Goal: Information Seeking & Learning: Learn about a topic

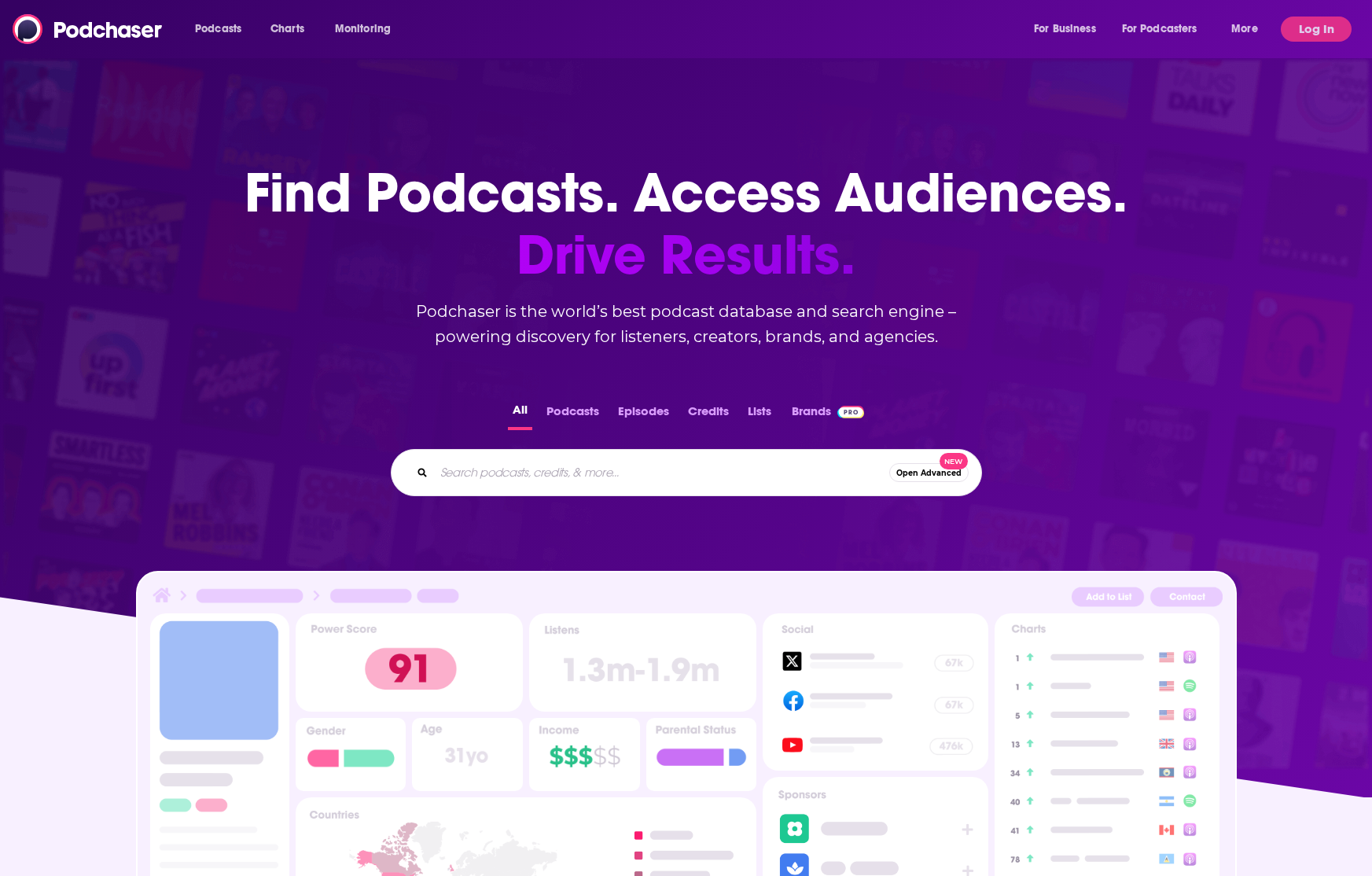
click at [494, 469] on input "Search podcasts, credits, & more..." at bounding box center [662, 472] width 456 height 25
type input "smack hospitality"
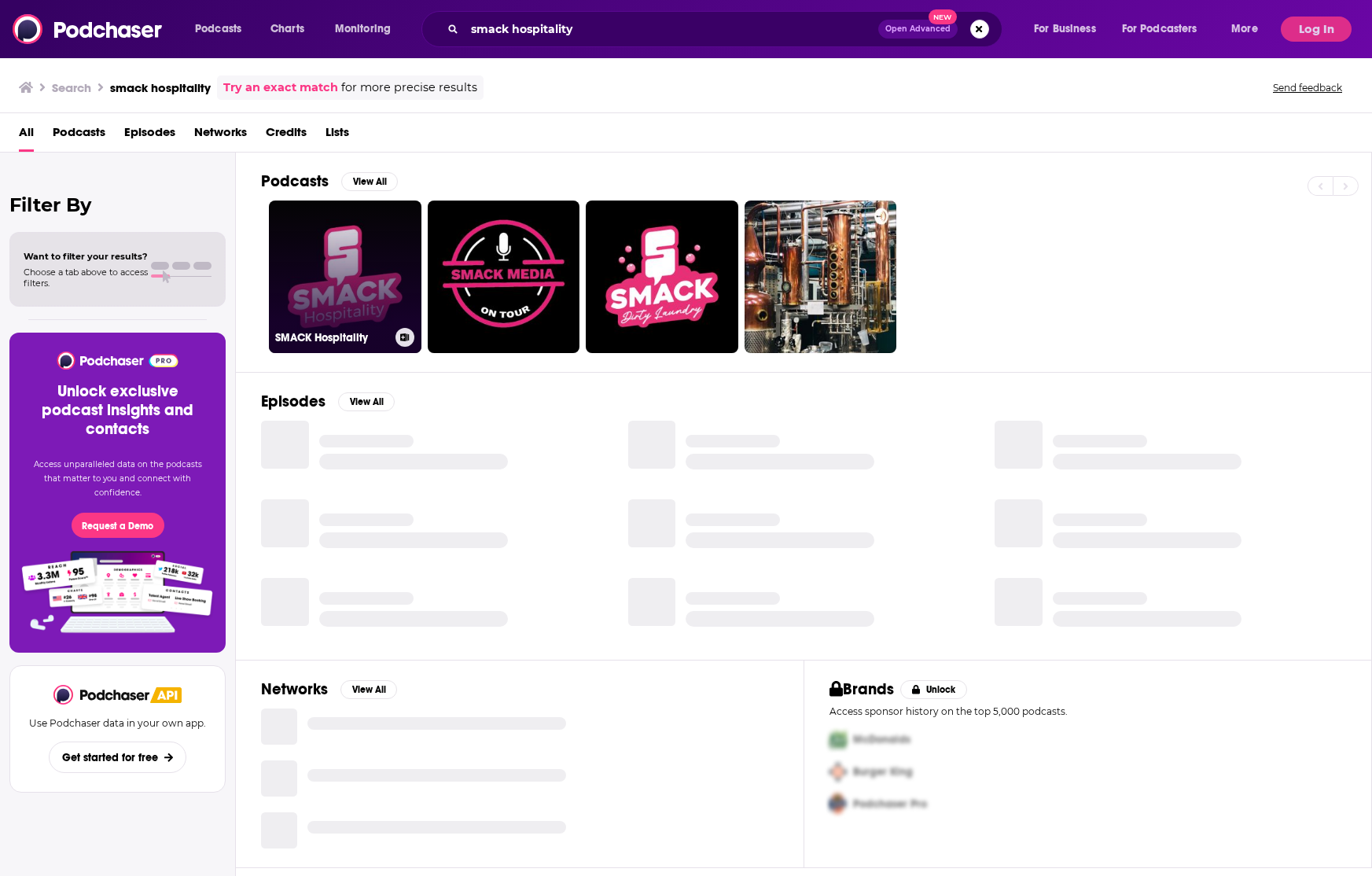
click at [358, 270] on link "SMACK Hospitality" at bounding box center [345, 276] width 153 height 153
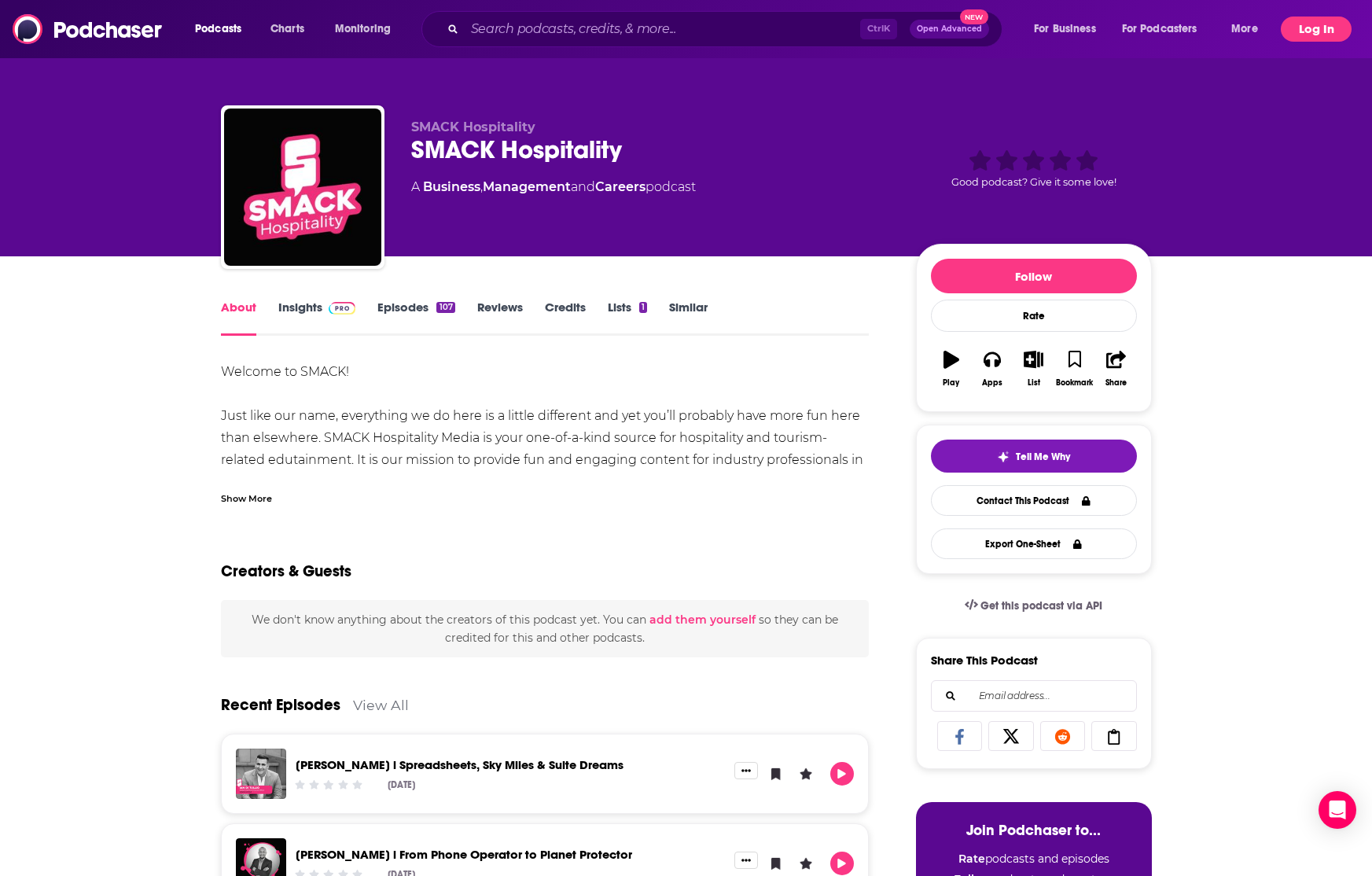
click at [1305, 31] on button "Log In" at bounding box center [1316, 29] width 70 height 25
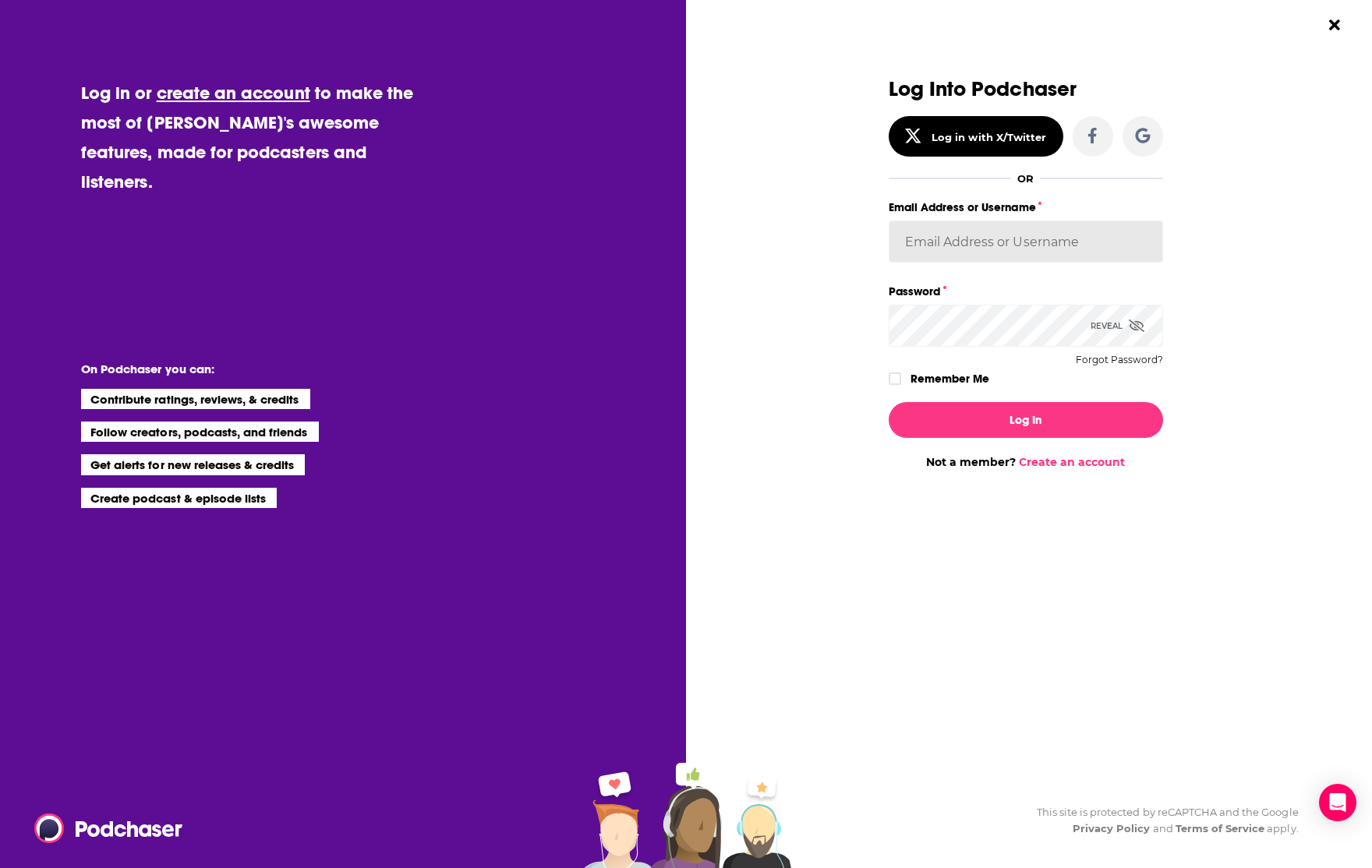
type input "evafrank"
click at [1020, 409] on button "Log In" at bounding box center [1025, 420] width 274 height 36
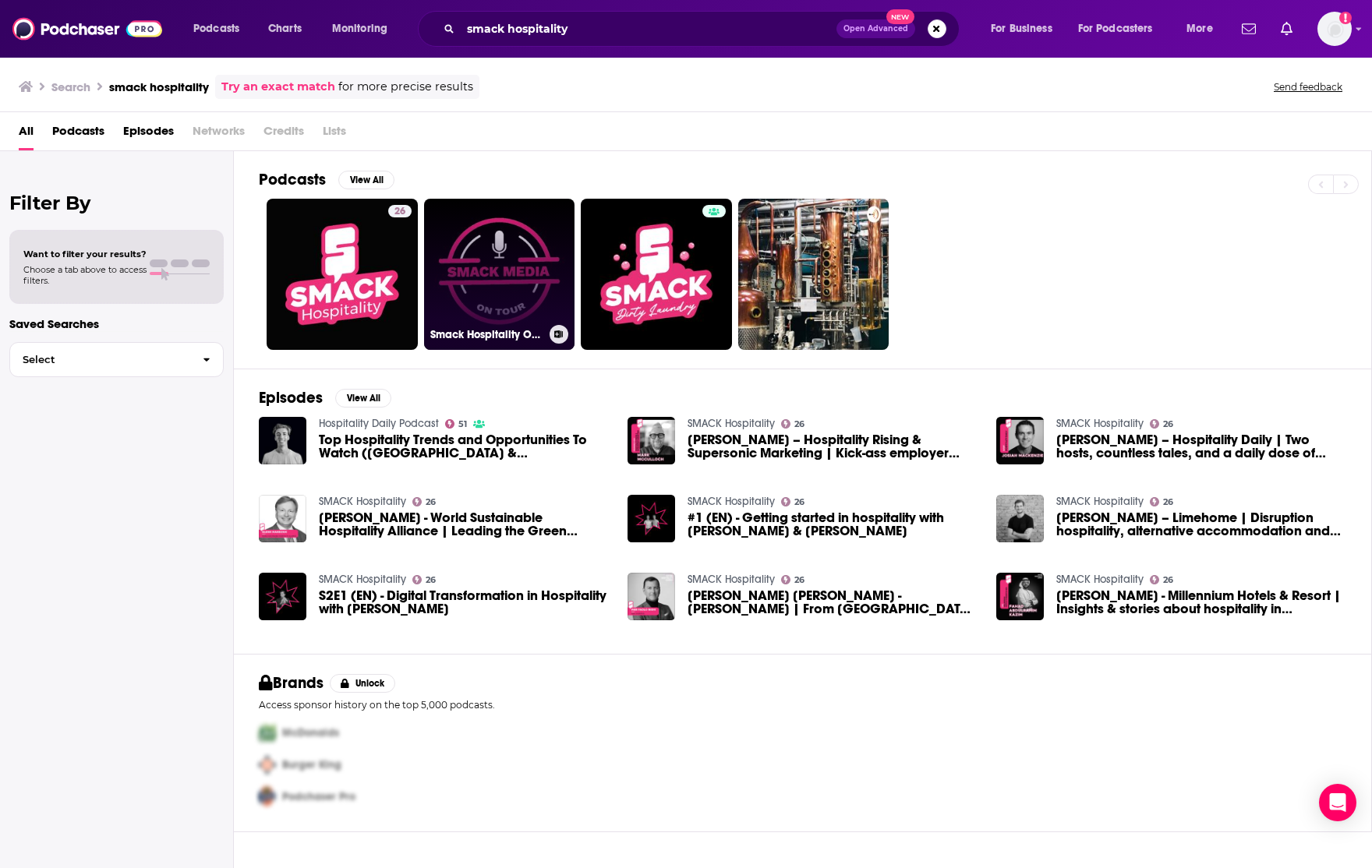
click at [498, 277] on link "Smack Hospitality ON TOUR" at bounding box center [500, 274] width 151 height 151
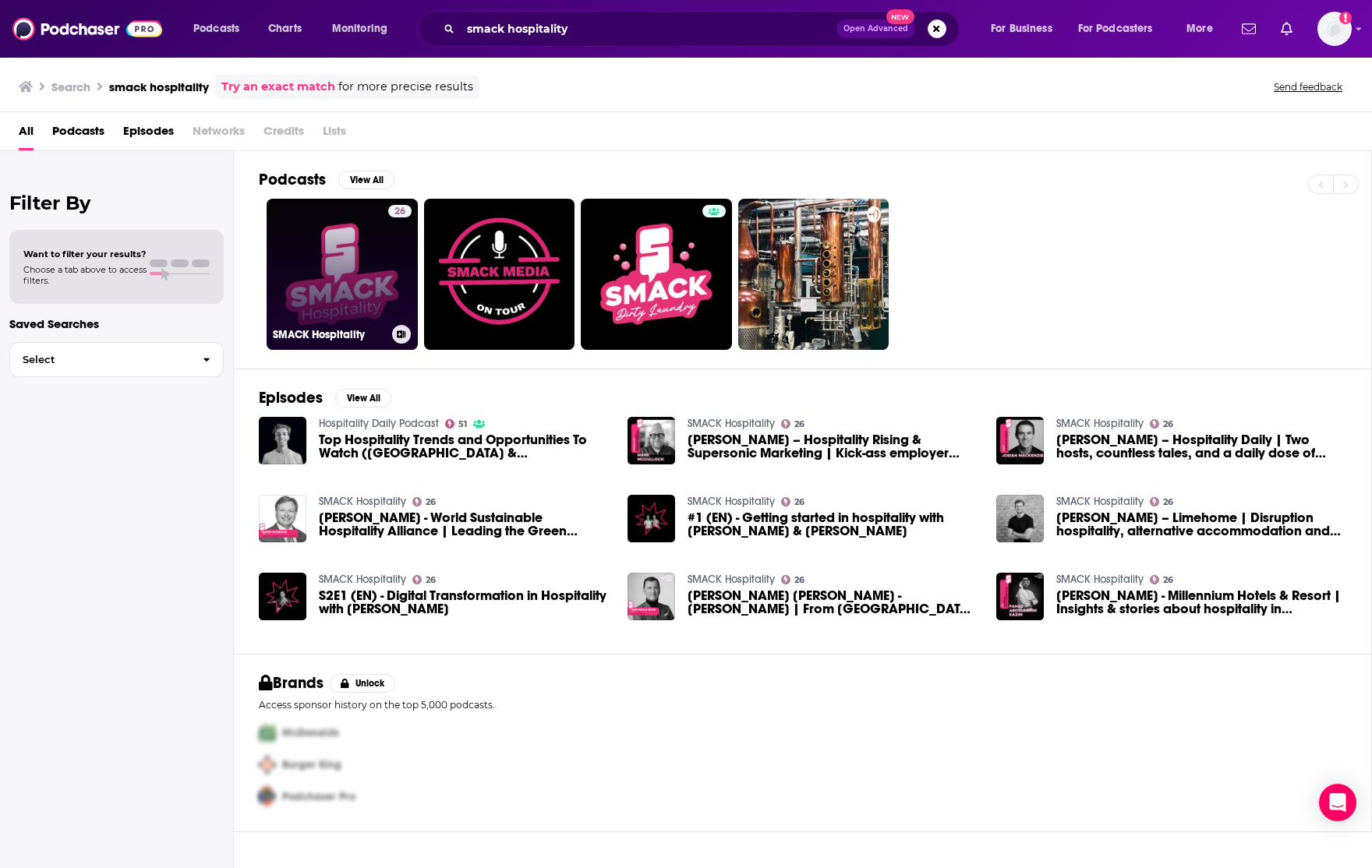
click at [347, 237] on link "26 SMACK Hospitality" at bounding box center [342, 274] width 151 height 151
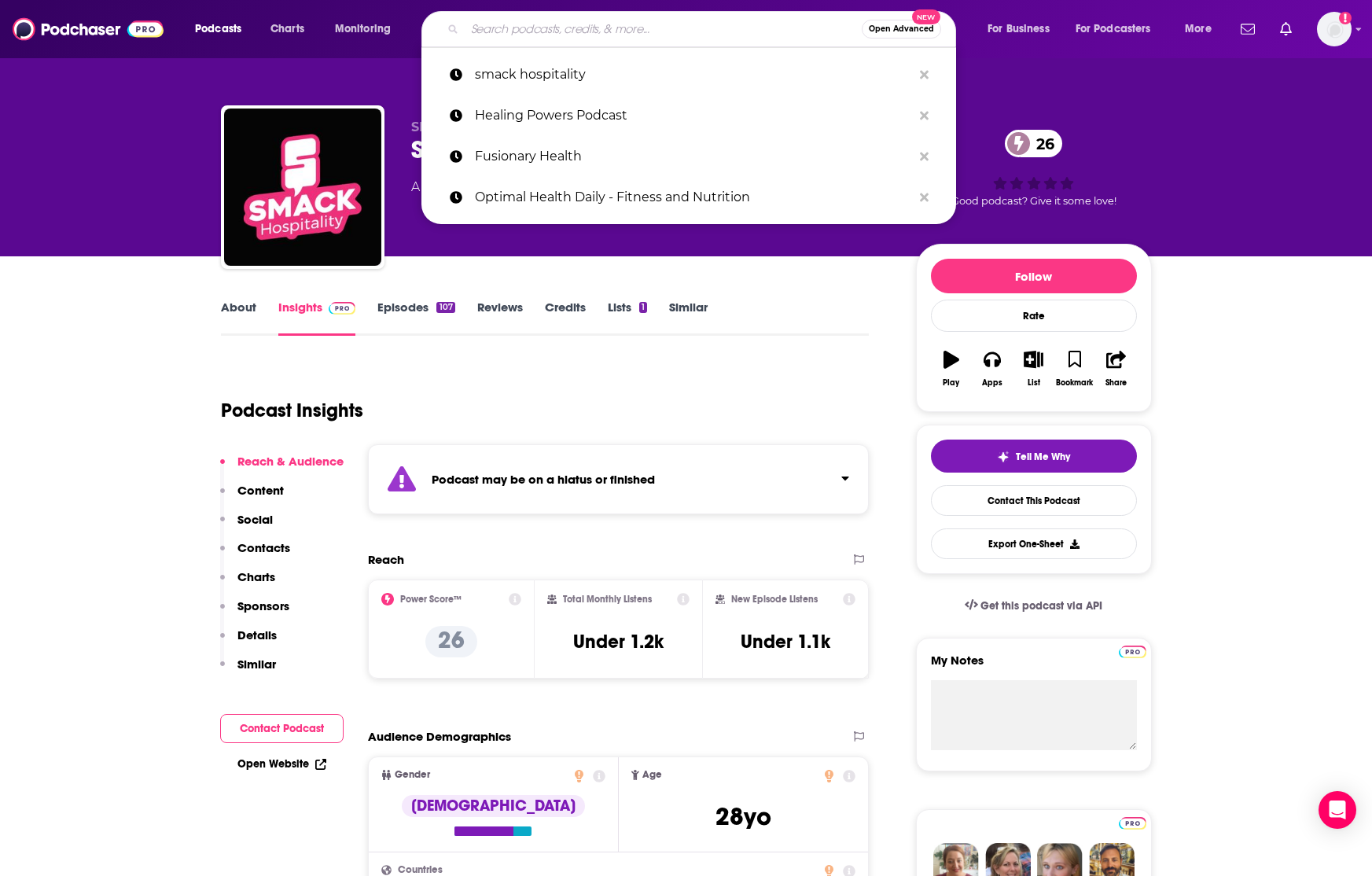
click at [656, 29] on input "Search podcasts, credits, & more..." at bounding box center [663, 29] width 397 height 25
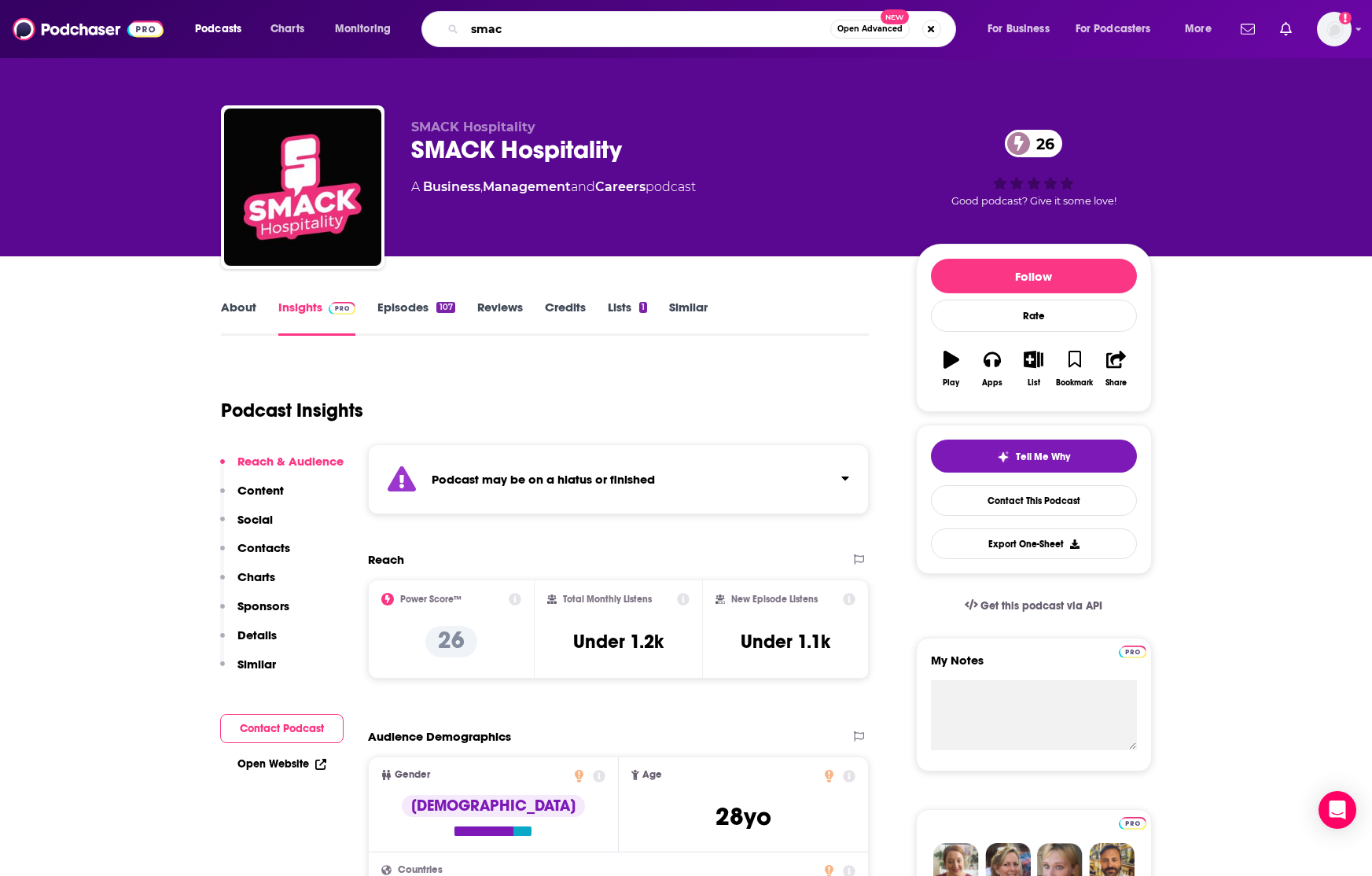
type input "smack"
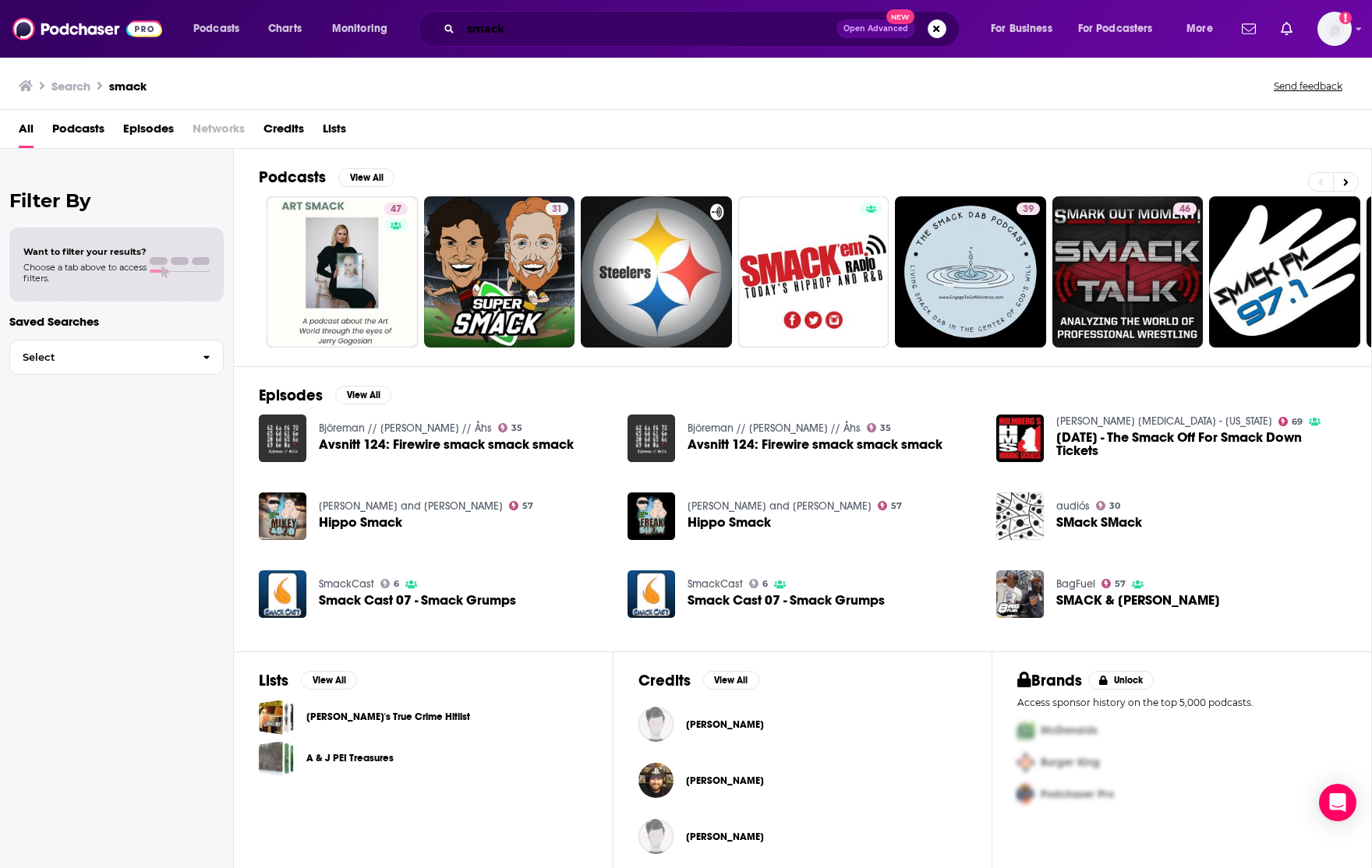
click at [713, 36] on input "smack" at bounding box center [648, 28] width 376 height 25
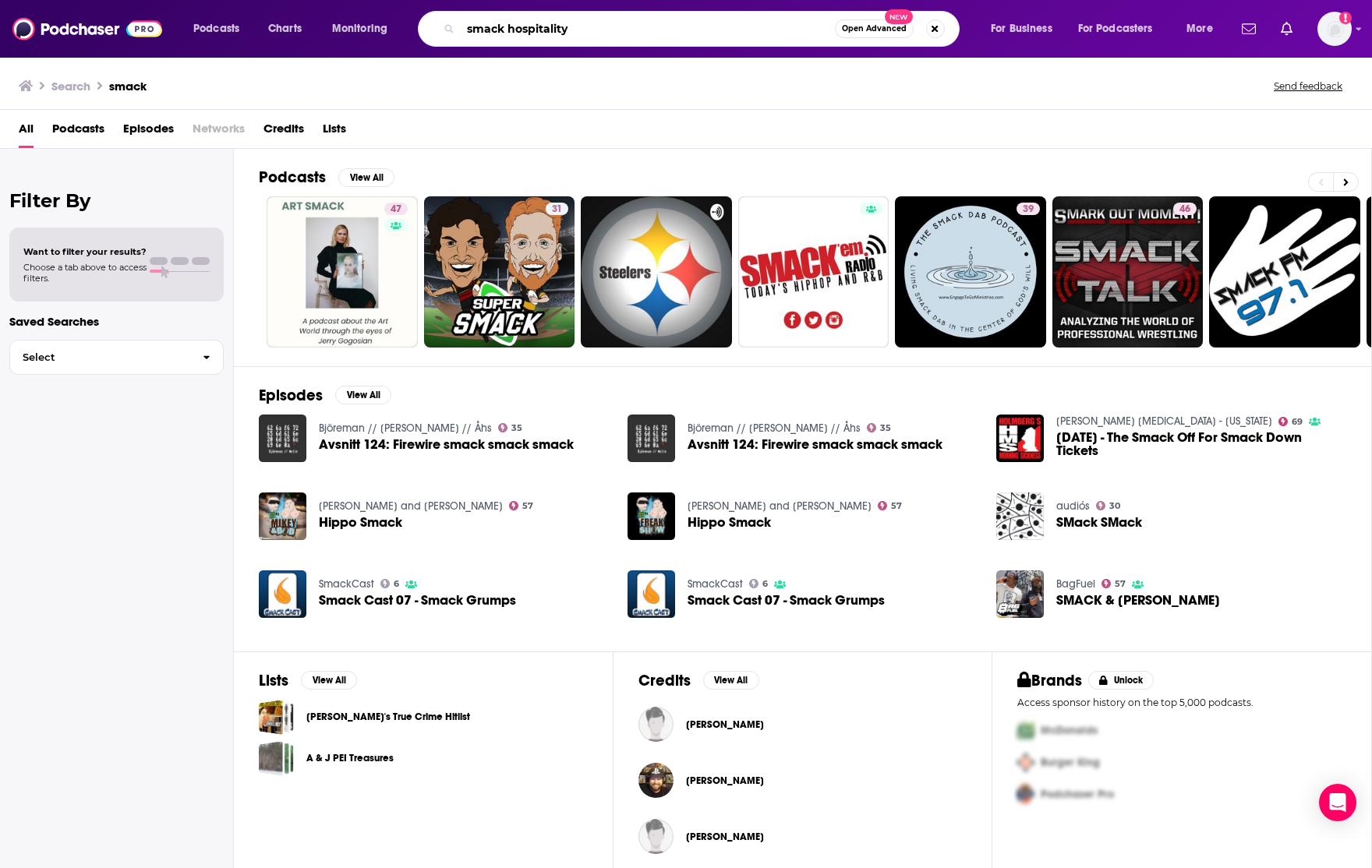
type input "smack hospitality"
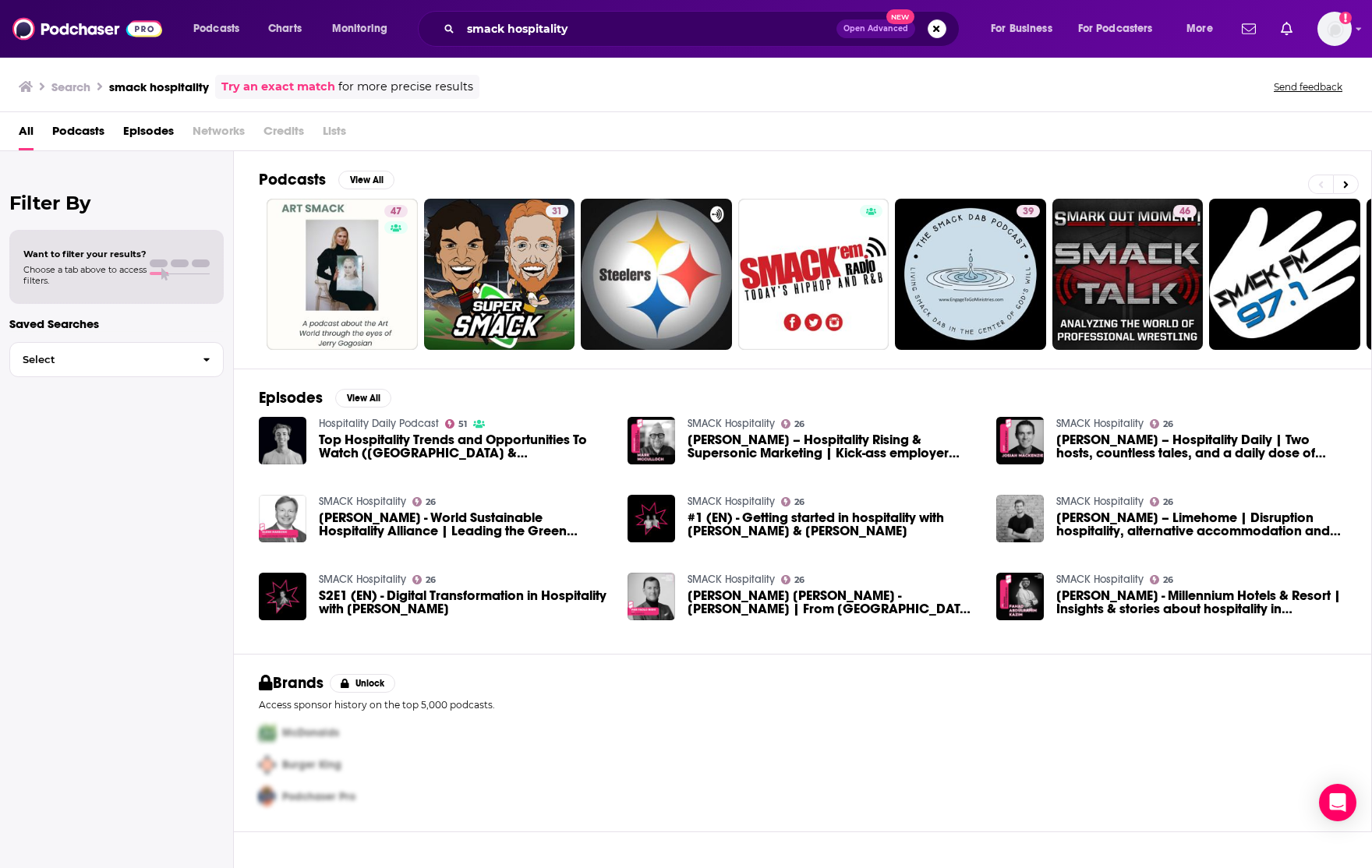
click at [721, 445] on span "[PERSON_NAME] – Hospitality Rising & Supersonic Marketing | Kick-ass employer b…" at bounding box center [832, 446] width 290 height 27
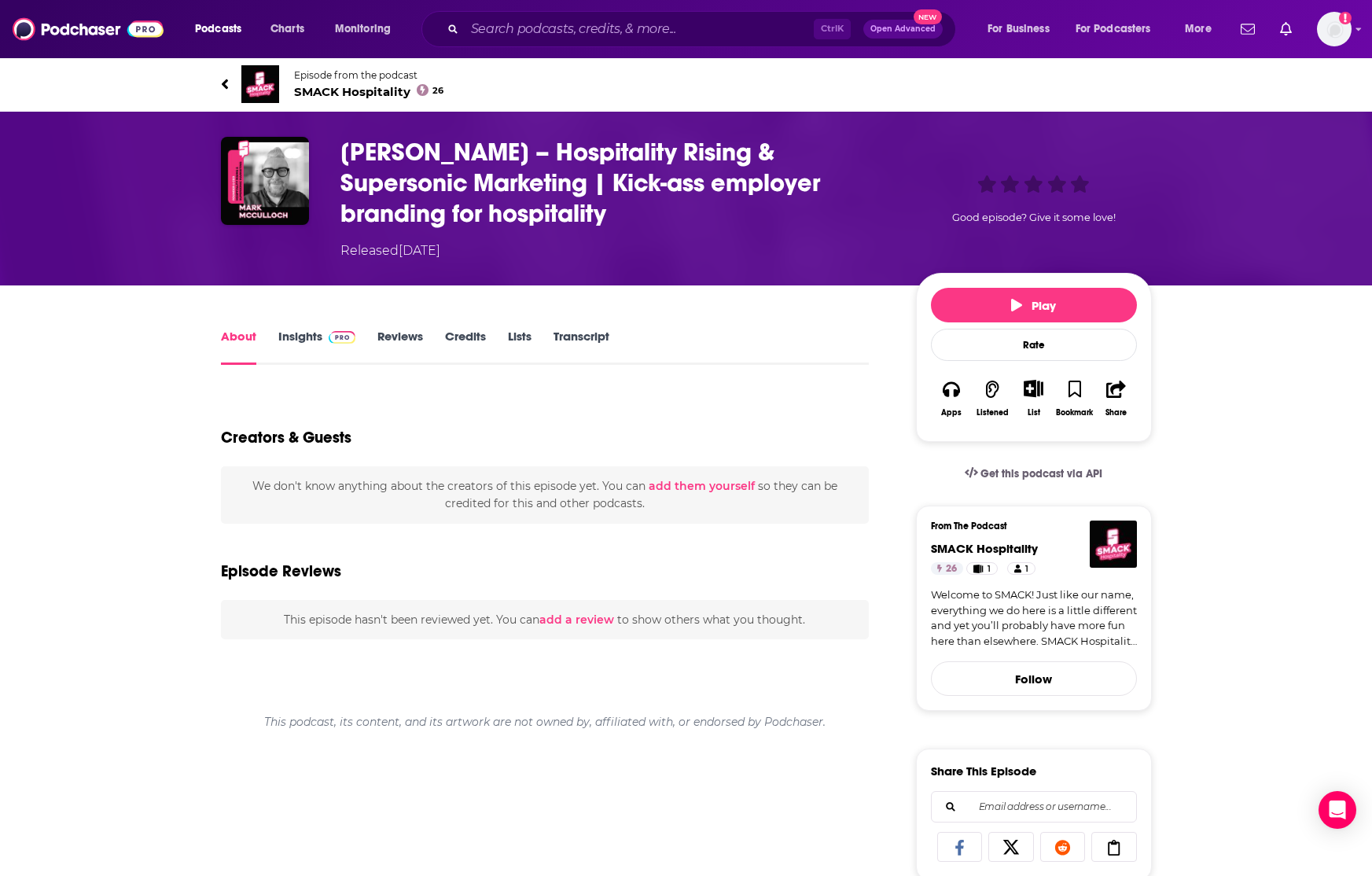
click at [367, 89] on span "SMACK Hospitality 26" at bounding box center [369, 91] width 151 height 15
